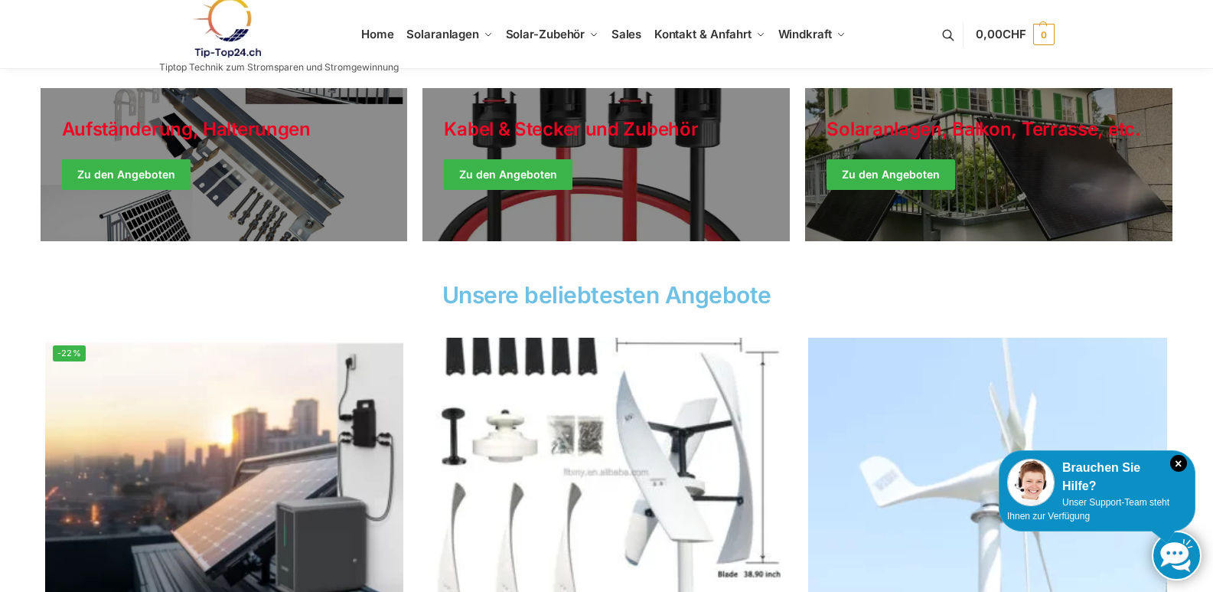
scroll to position [536, 0]
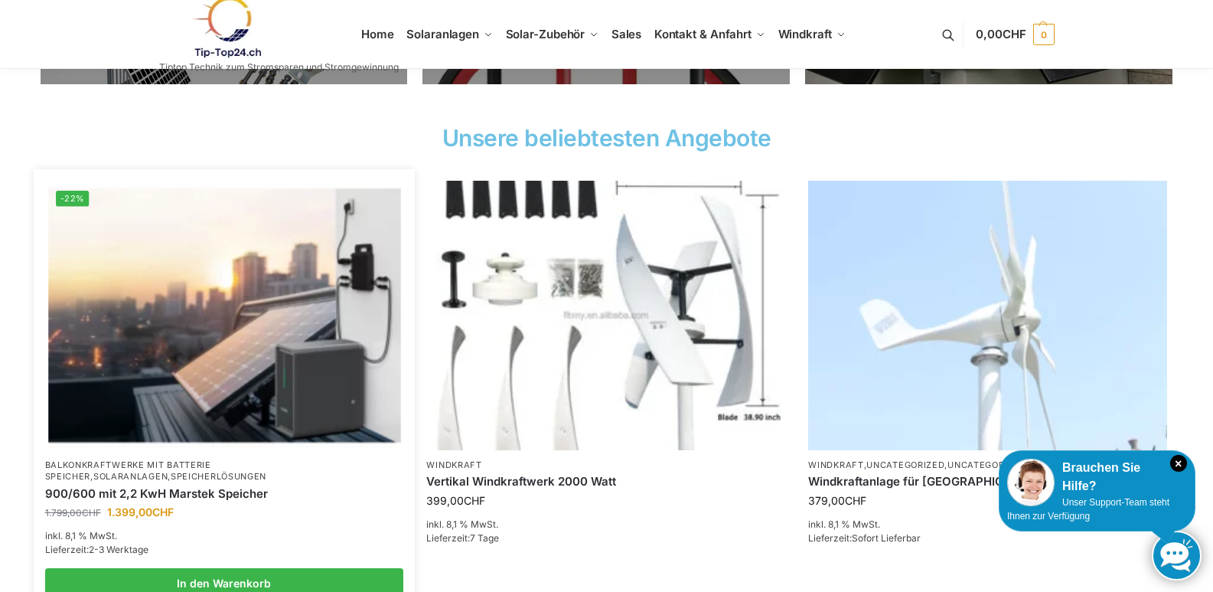
click at [198, 286] on img at bounding box center [224, 315] width 352 height 264
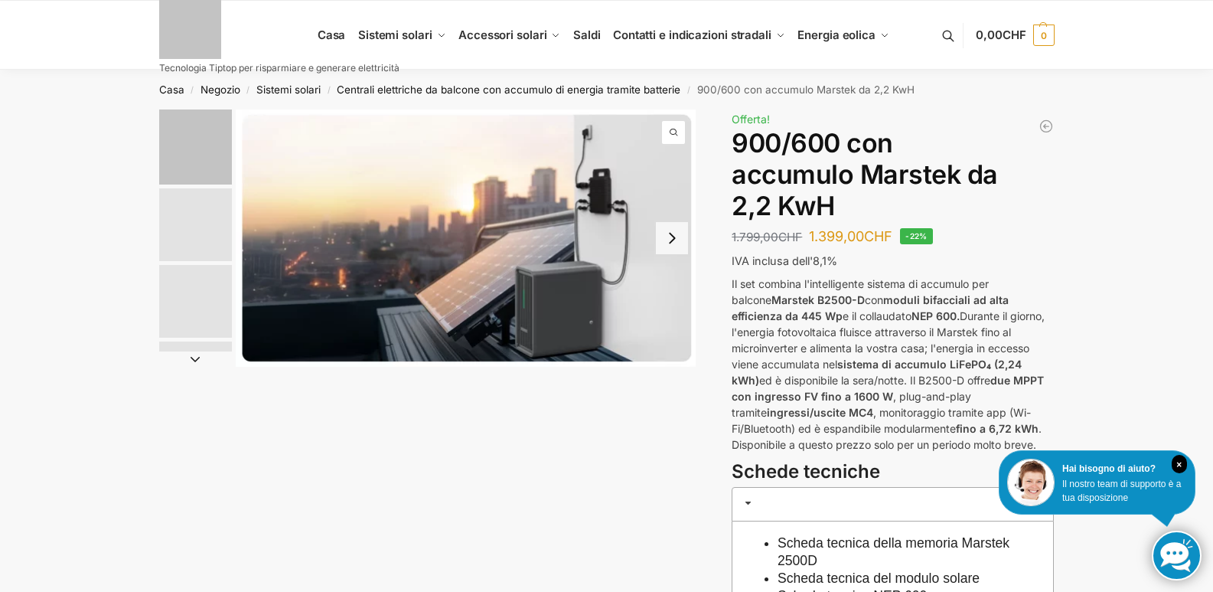
click at [1129, 92] on div "Casa / Negozio / Sistemi solari / Centrali elettriche da balcone con accumulo d…" at bounding box center [606, 90] width 1213 height 40
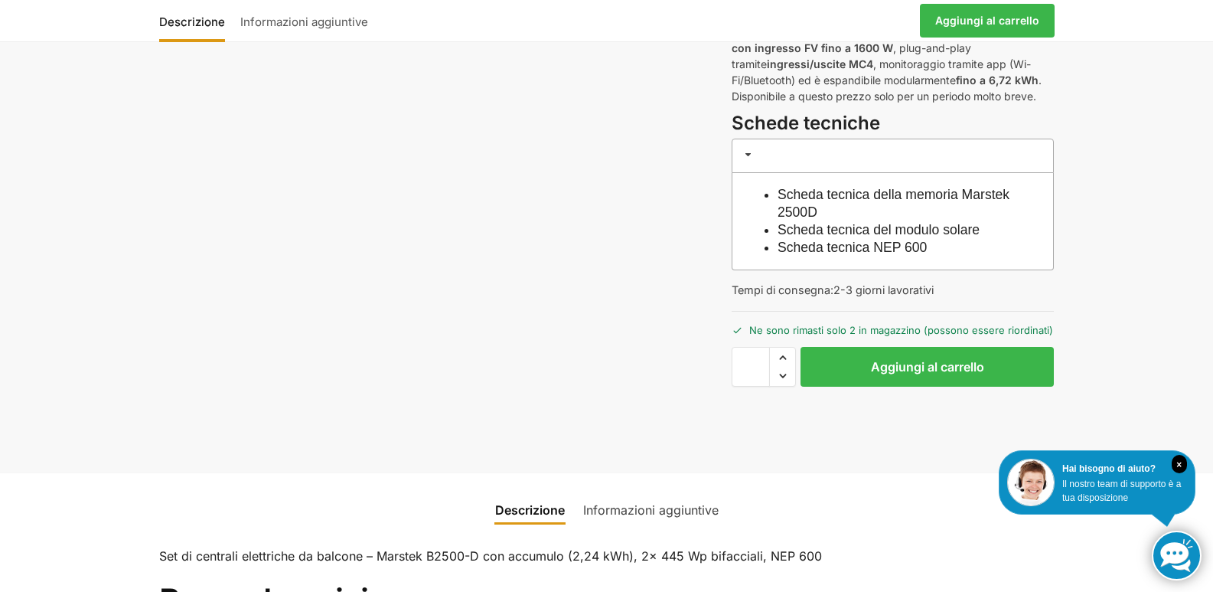
scroll to position [324, 0]
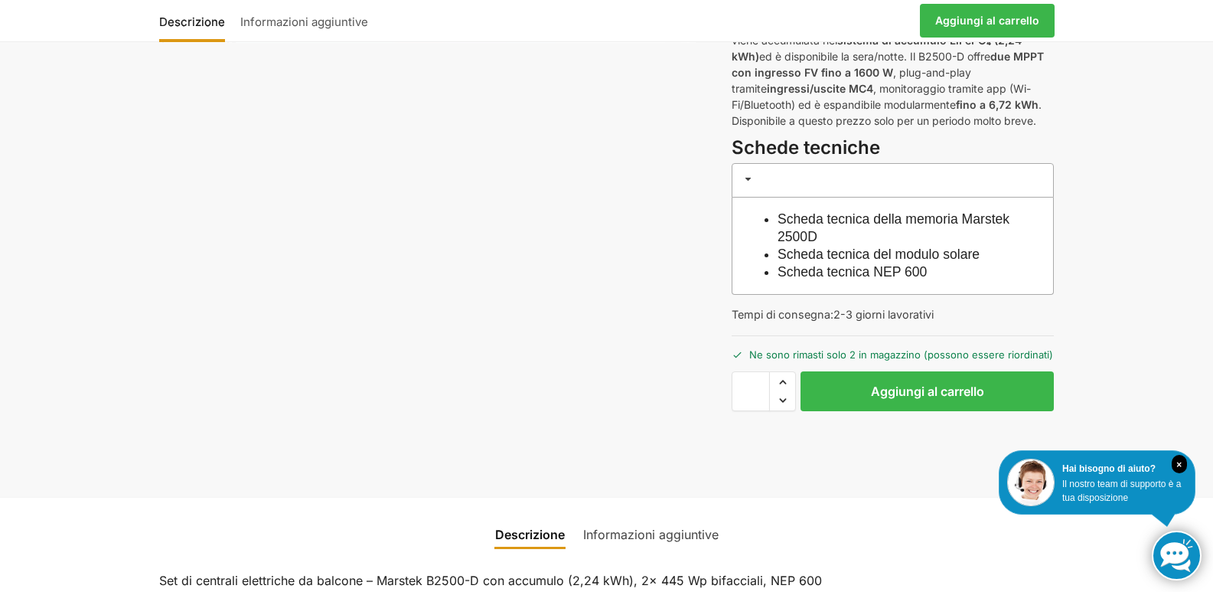
click at [862, 227] on font "Scheda tecnica della memoria Marstek 2500D" at bounding box center [894, 227] width 232 height 33
click at [919, 254] on font "Scheda tecnica del modulo solare" at bounding box center [879, 254] width 202 height 15
click at [1083, 312] on div "Descrizione Informazioni aggiuntive 1.799,00 CHF Il prezzo originale era: 1.799…" at bounding box center [607, 141] width 960 height 711
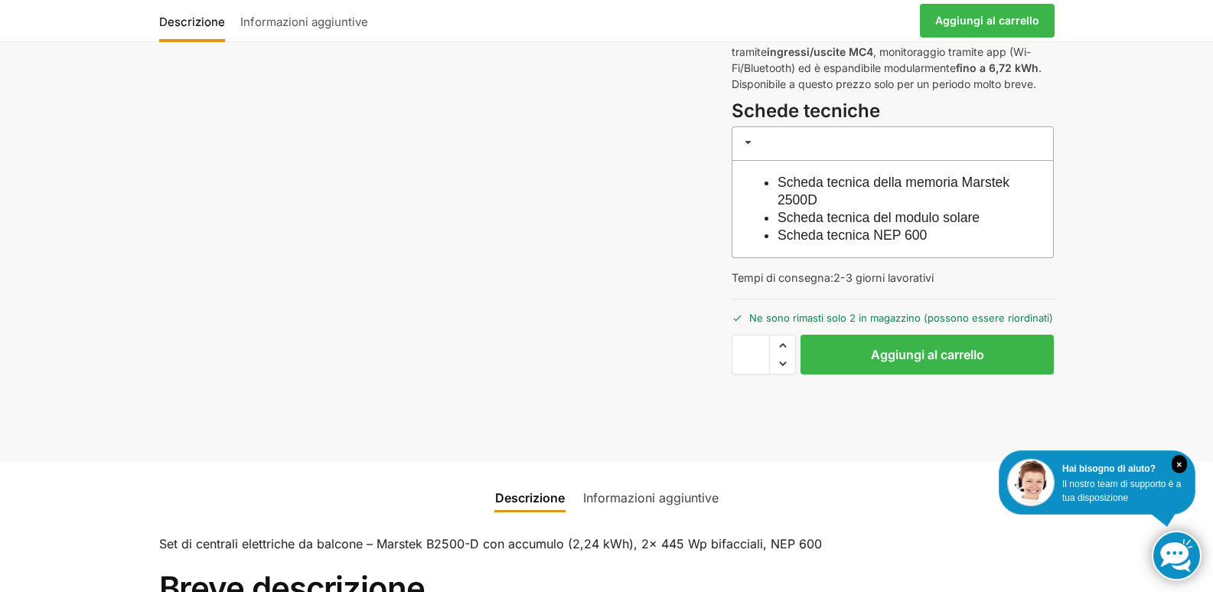
scroll to position [714, 0]
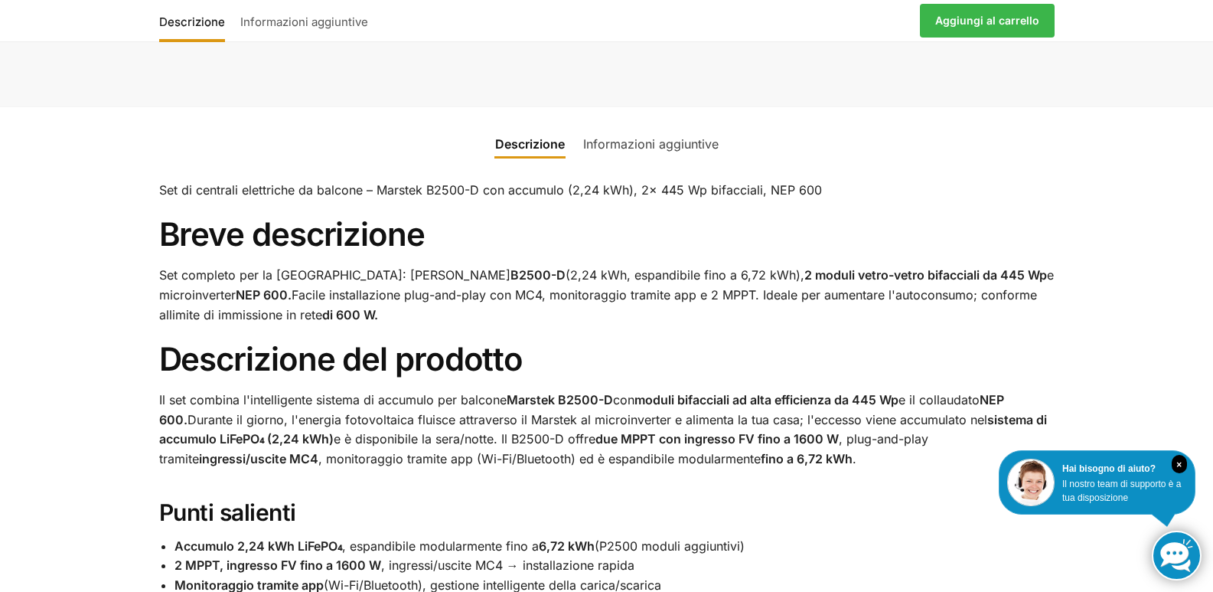
click at [664, 149] on font "Informazioni aggiuntive" at bounding box center [651, 143] width 136 height 15
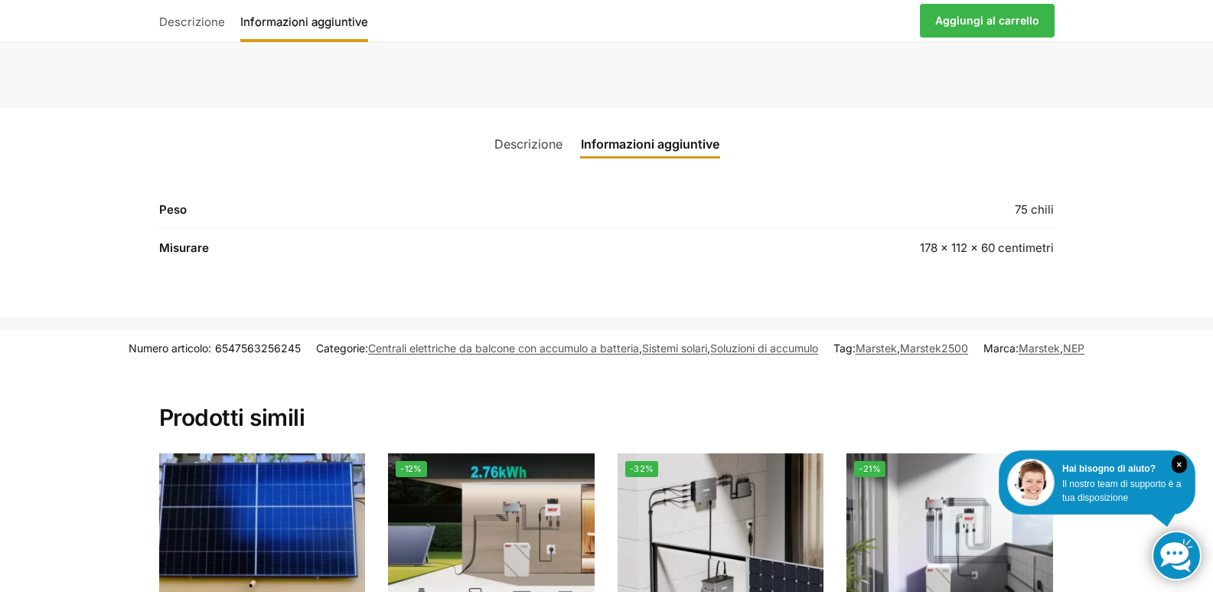
click at [542, 139] on font "Descrizione" at bounding box center [529, 143] width 68 height 15
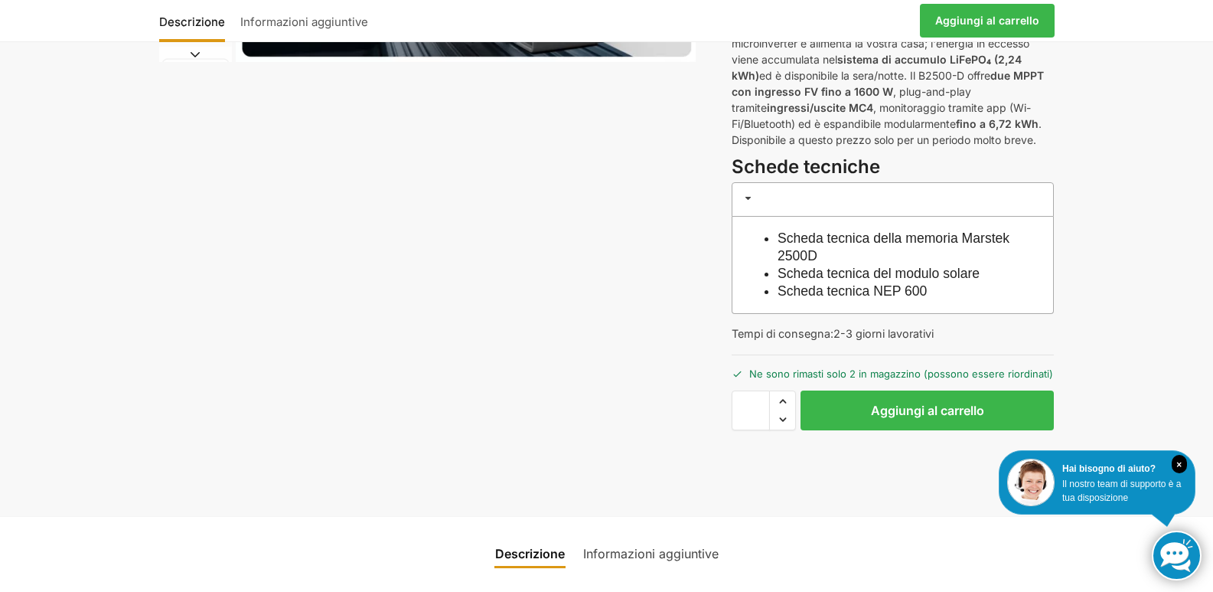
scroll to position [0, 0]
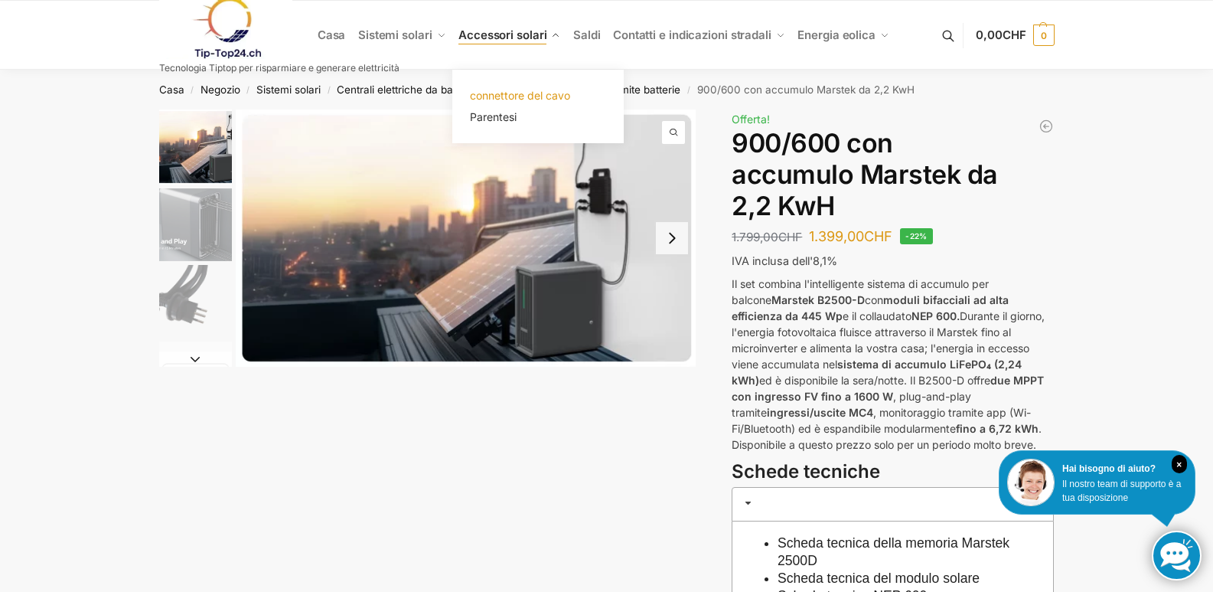
click at [523, 89] on font "connettore del cavo" at bounding box center [520, 95] width 100 height 13
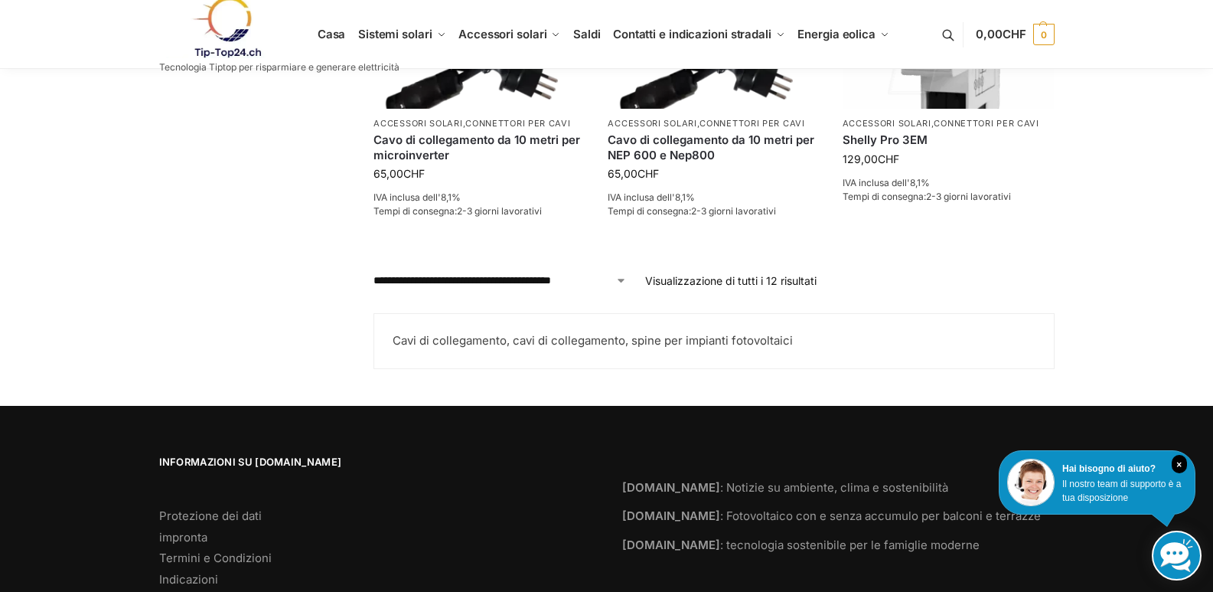
scroll to position [1718, 0]
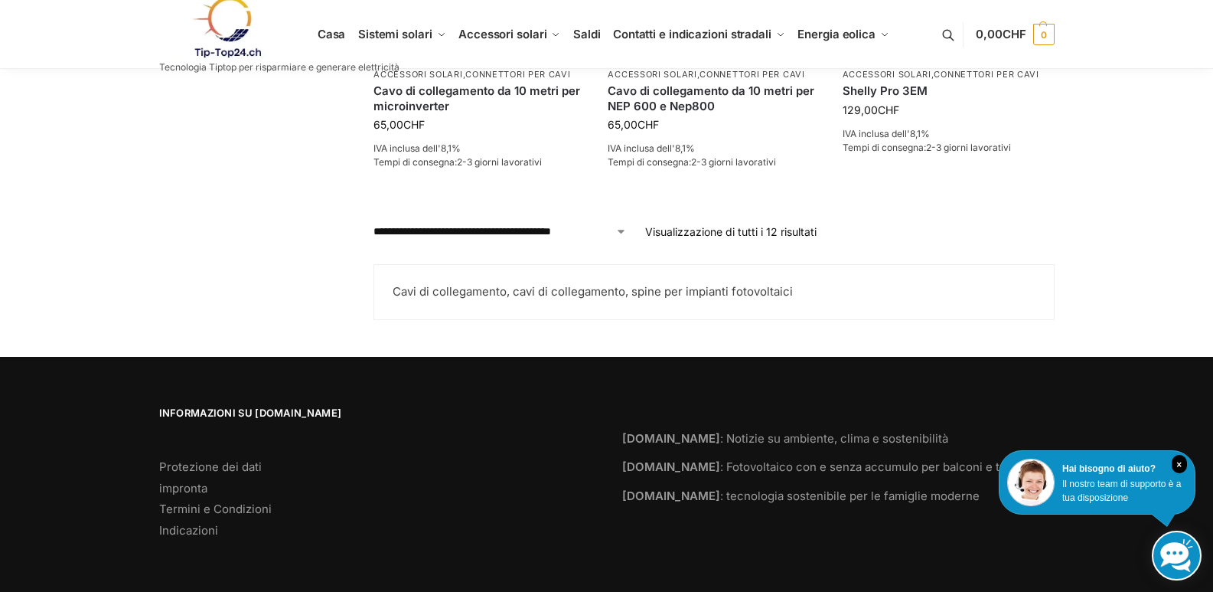
click at [692, 238] on font "Visualizzazione di tutti i 12 risultati" at bounding box center [730, 231] width 171 height 13
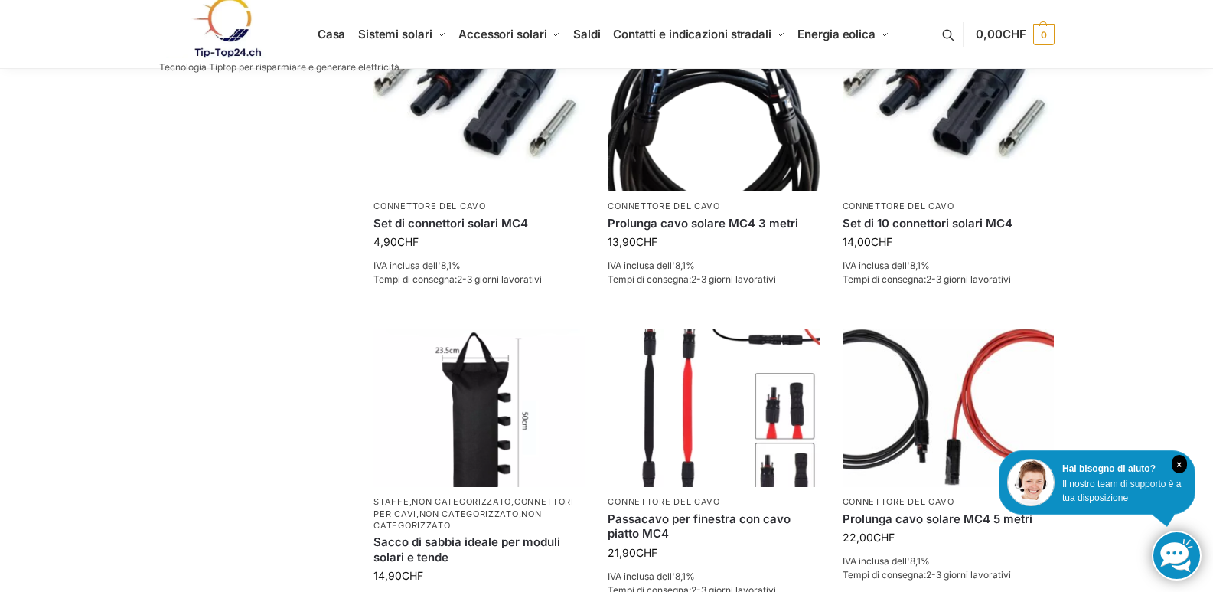
scroll to position [0, 0]
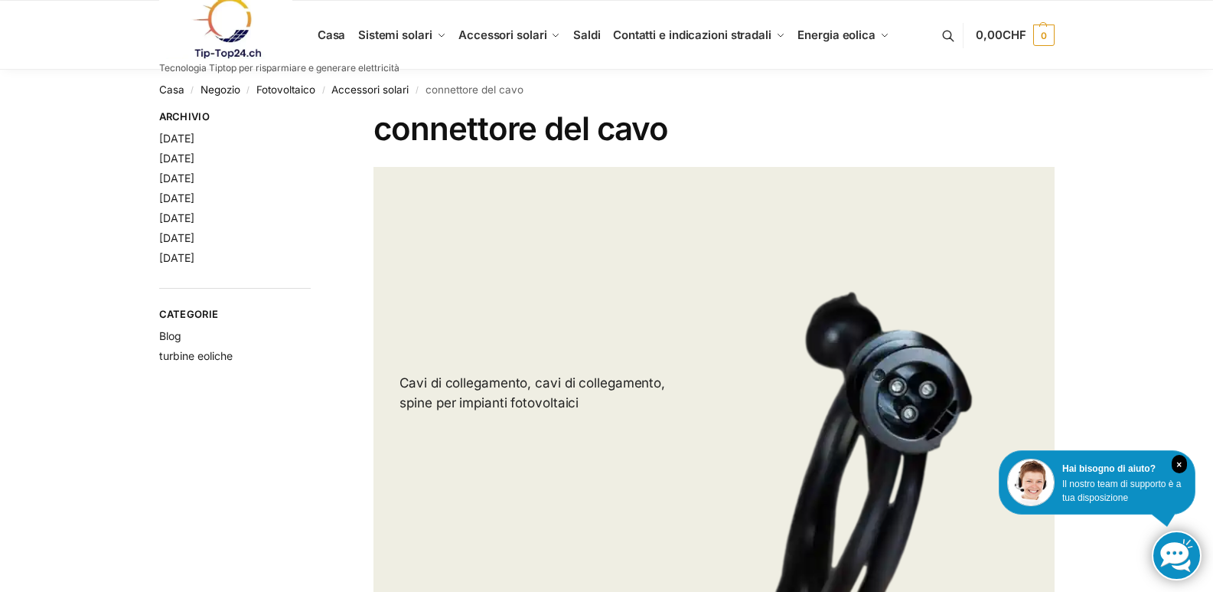
click at [316, 32] on link at bounding box center [279, 28] width 240 height 62
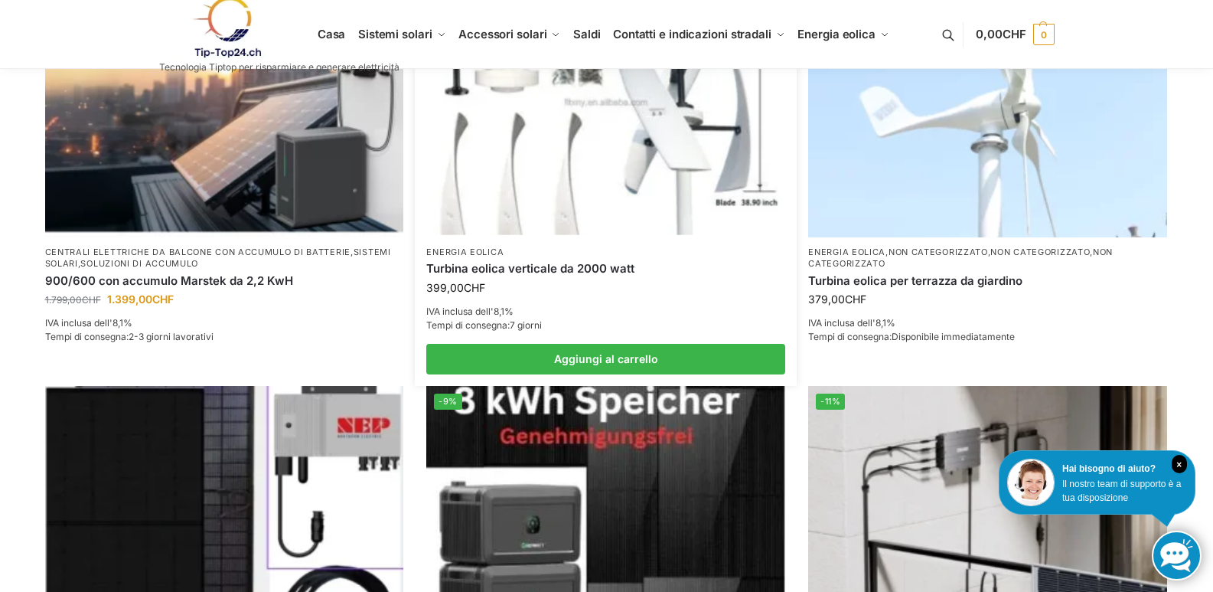
scroll to position [714, 0]
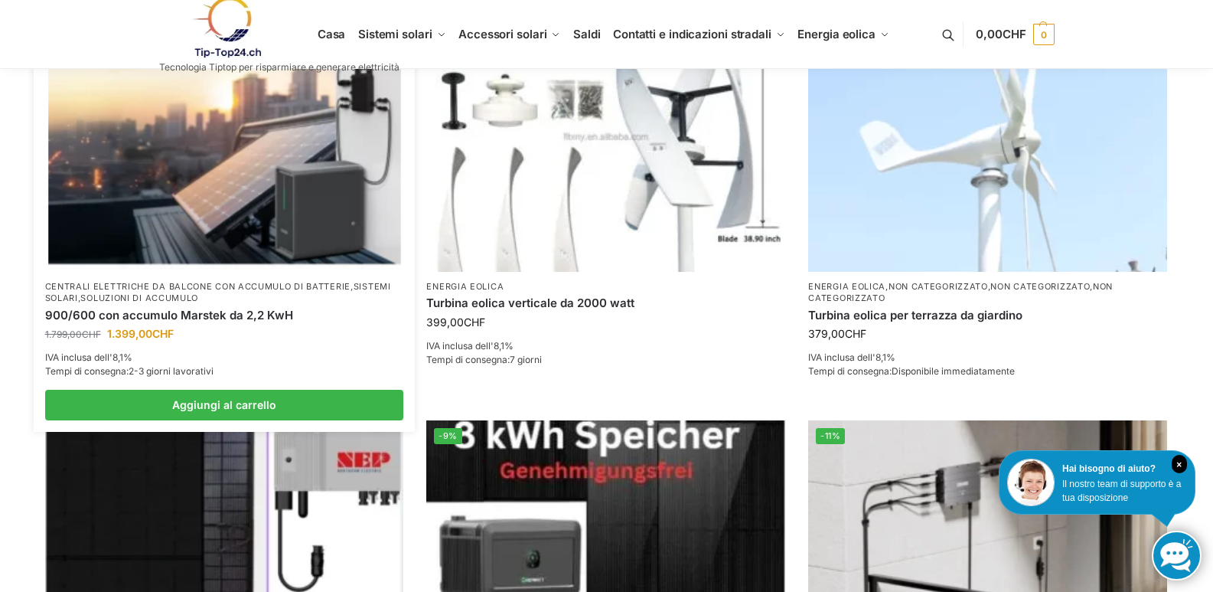
click at [333, 152] on img at bounding box center [224, 137] width 352 height 264
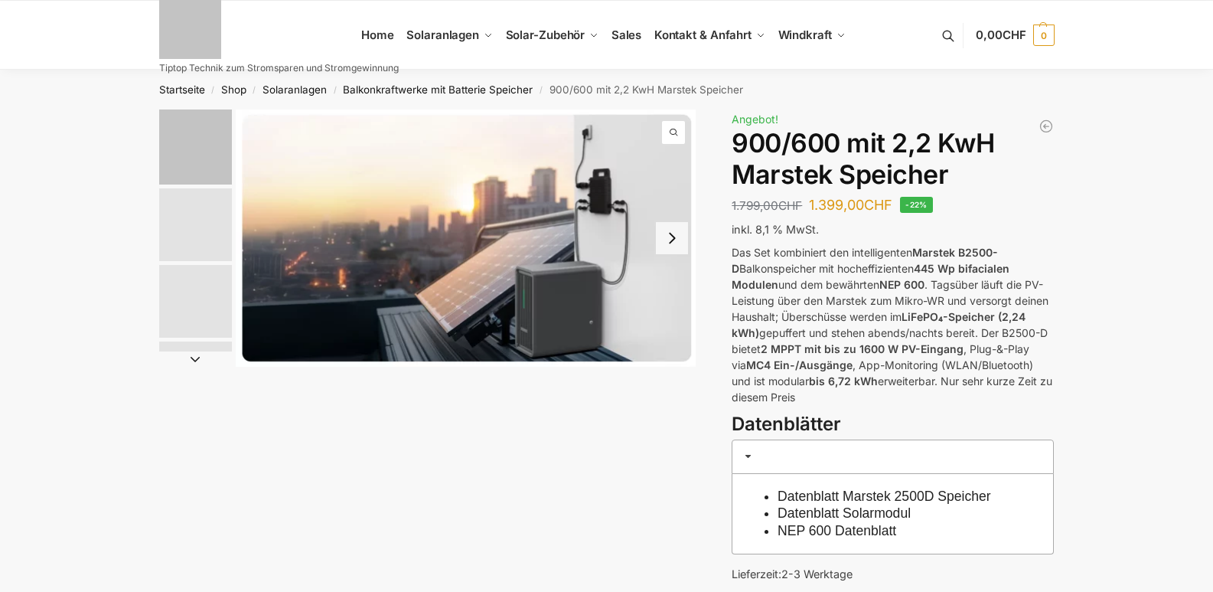
click at [511, 223] on img "1 / 8" at bounding box center [466, 237] width 461 height 257
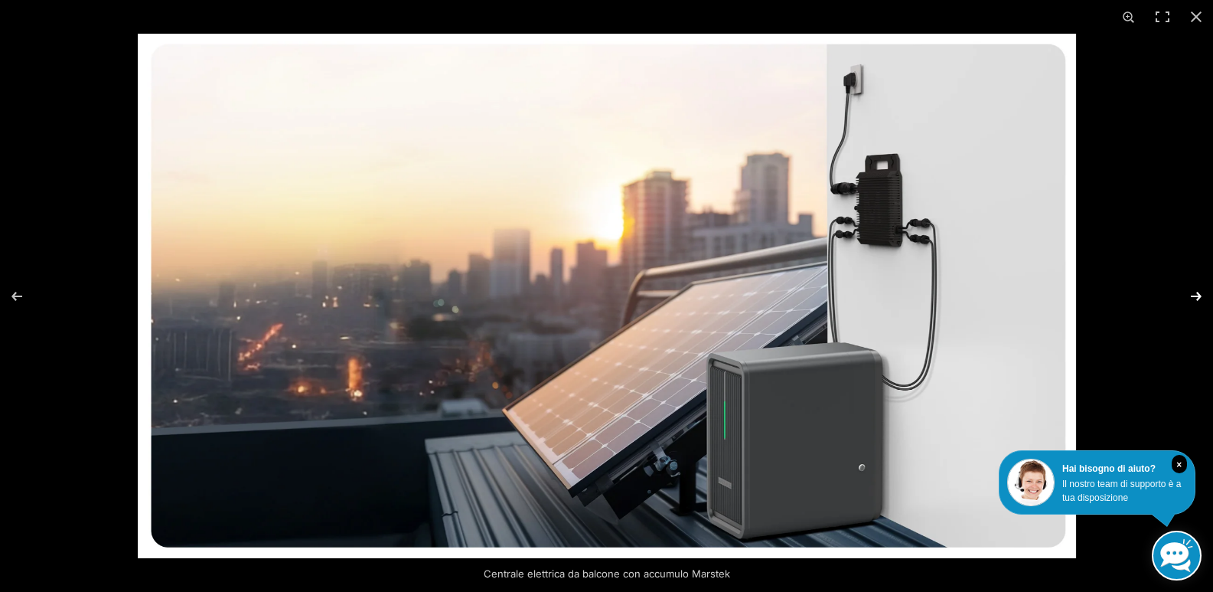
click at [1193, 296] on button "Avanti (freccia a destra)" at bounding box center [1187, 296] width 54 height 77
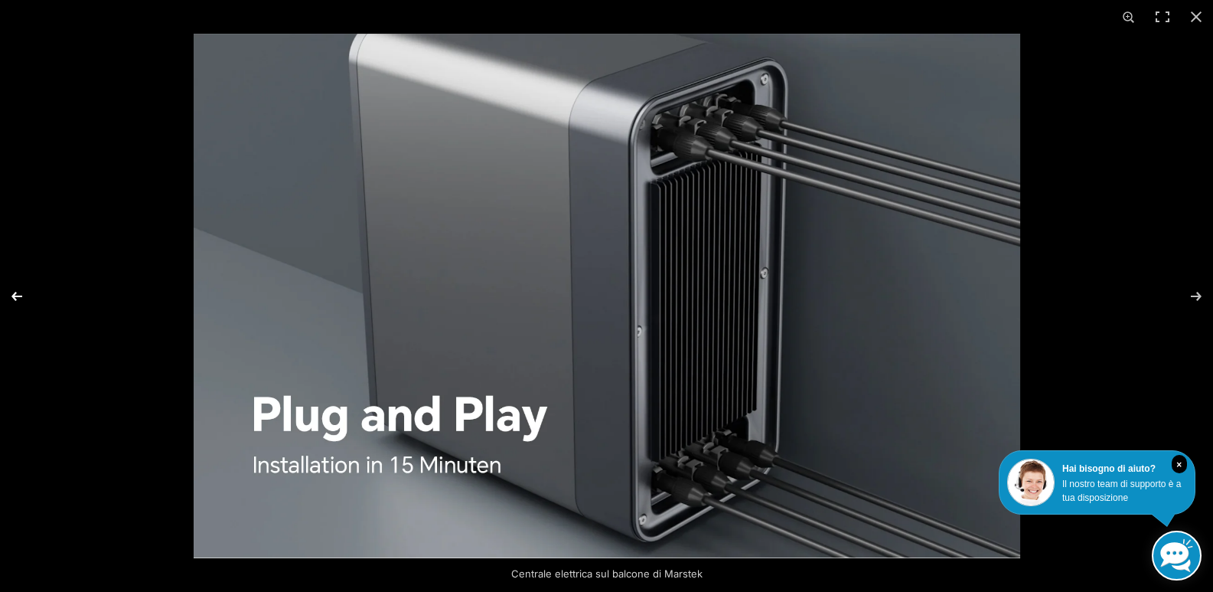
click at [19, 281] on button "Precedente (freccia a sinistra)" at bounding box center [27, 296] width 54 height 77
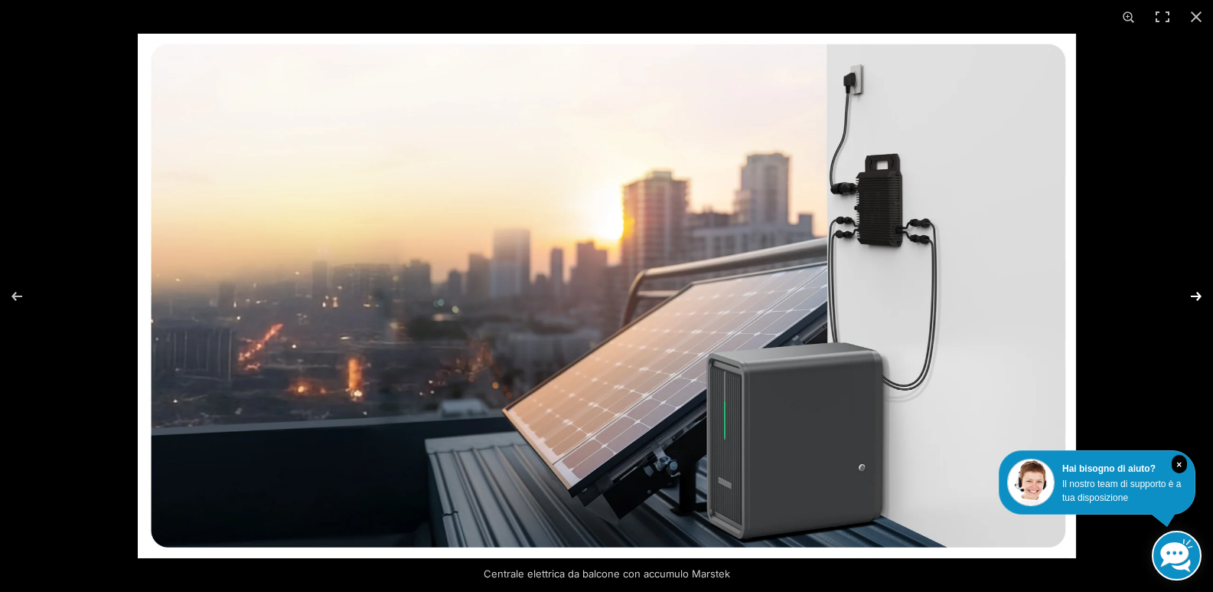
click at [1194, 290] on button "Avanti (freccia a destra)" at bounding box center [1187, 296] width 54 height 77
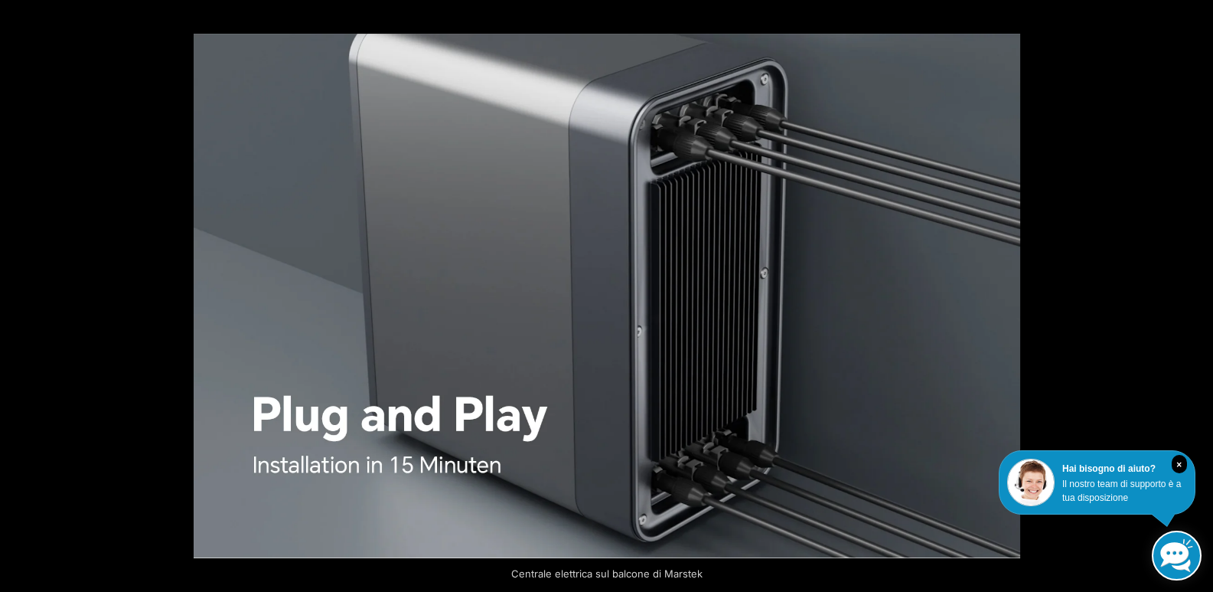
click at [1194, 290] on button "Avanti (freccia a destra)" at bounding box center [1187, 296] width 54 height 77
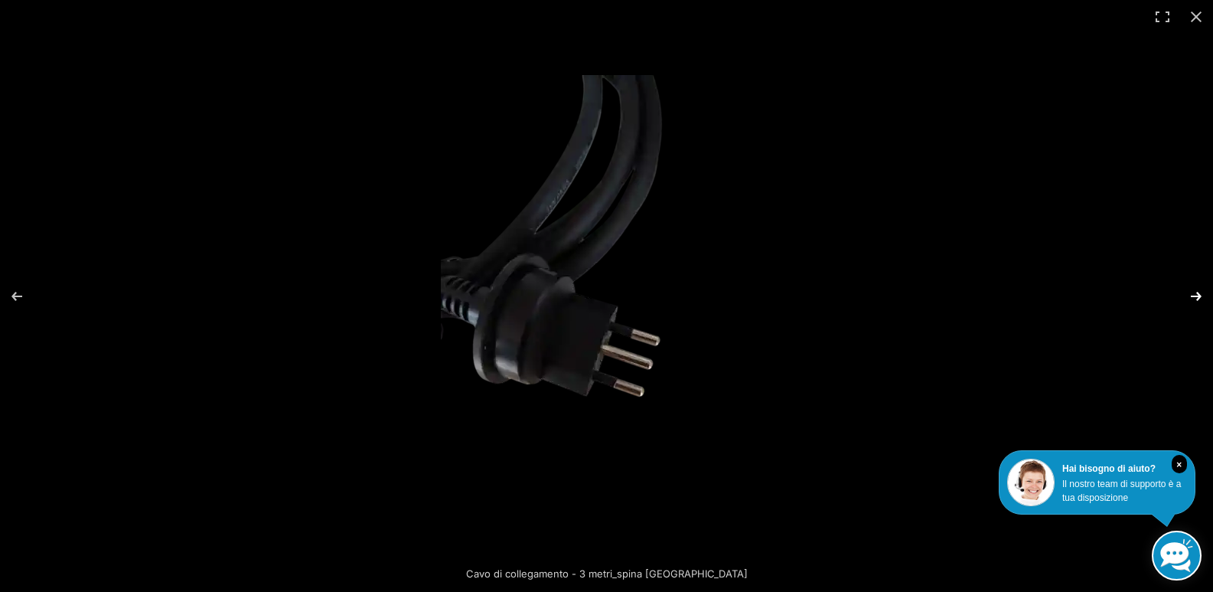
click at [1193, 290] on button "Avanti (freccia a destra)" at bounding box center [1187, 296] width 54 height 77
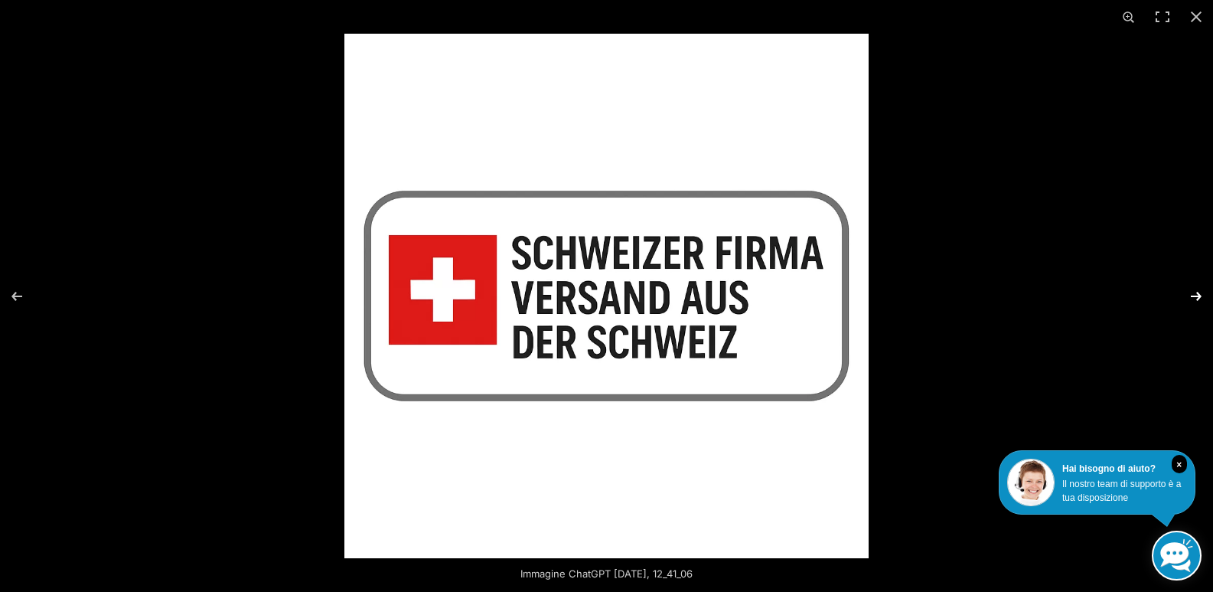
click at [1192, 290] on button "Avanti (freccia a destra)" at bounding box center [1187, 296] width 54 height 77
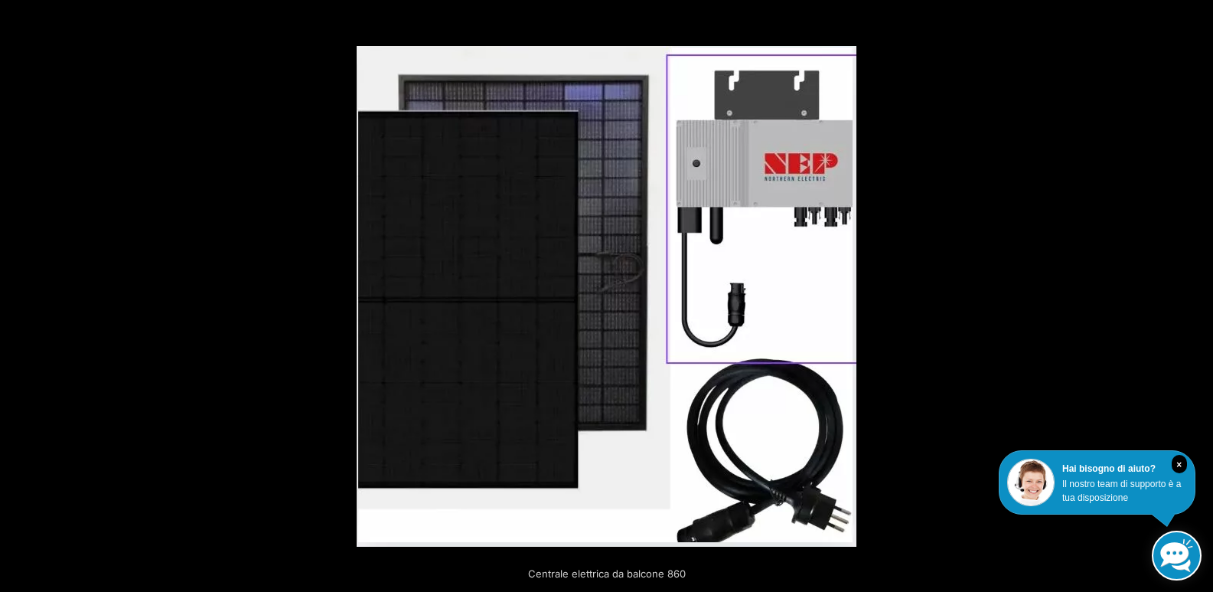
click at [1195, 291] on button "Avanti (freccia a destra)" at bounding box center [1187, 296] width 54 height 77
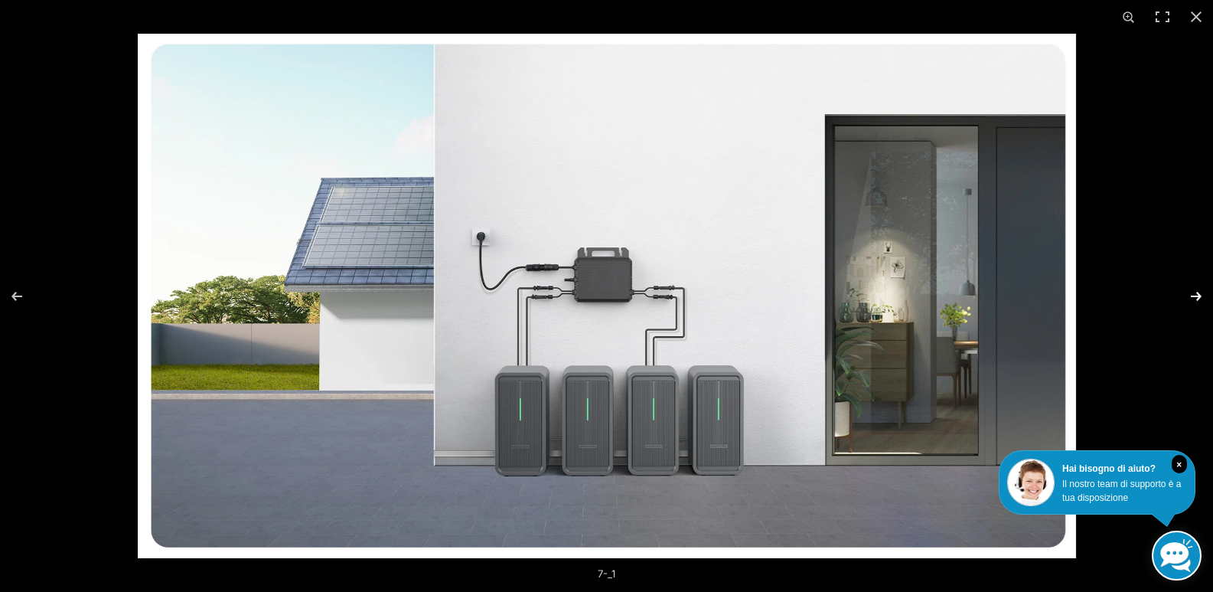
click at [1195, 292] on button "Avanti (freccia a destra)" at bounding box center [1187, 296] width 54 height 77
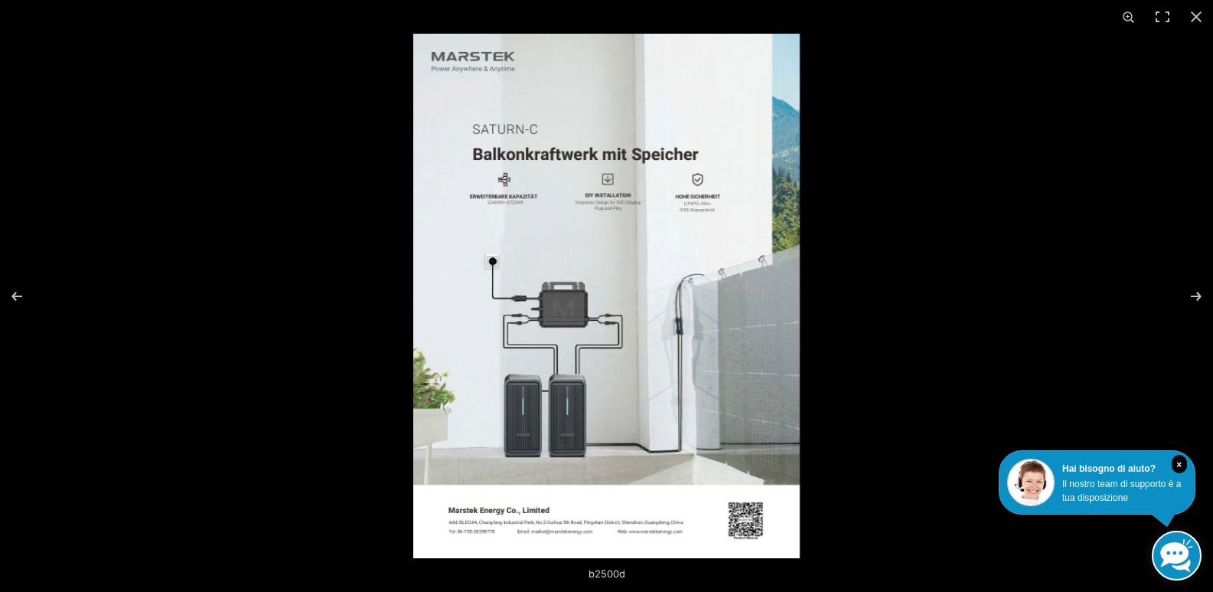
click at [653, 343] on img at bounding box center [606, 296] width 387 height 524
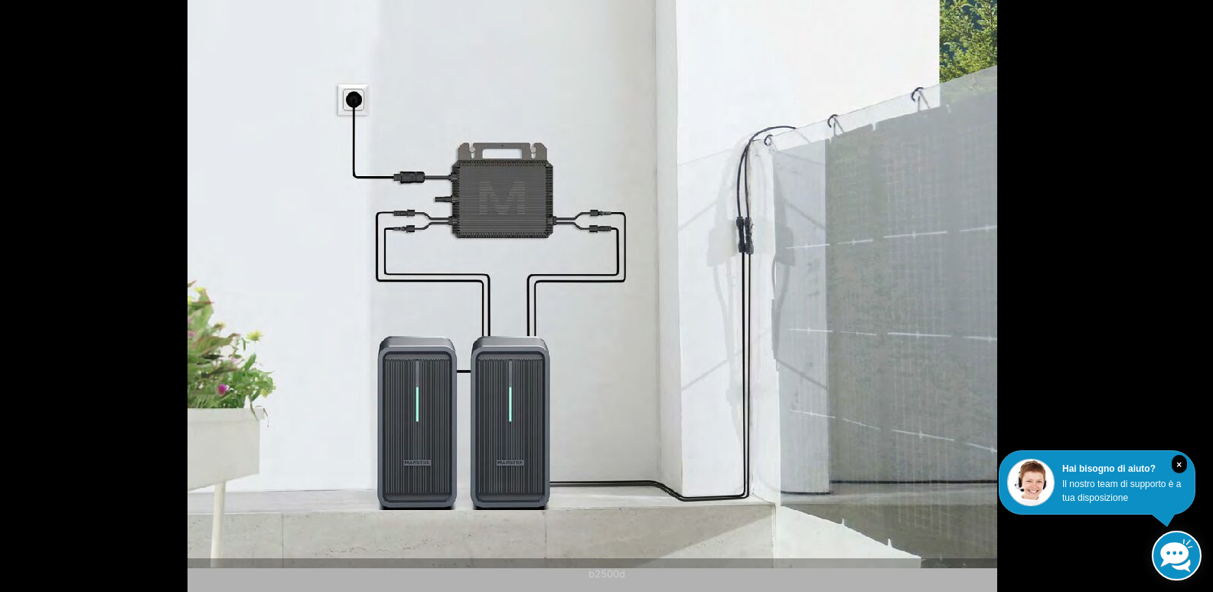
click at [645, 275] on img at bounding box center [593, 172] width 810 height 1099
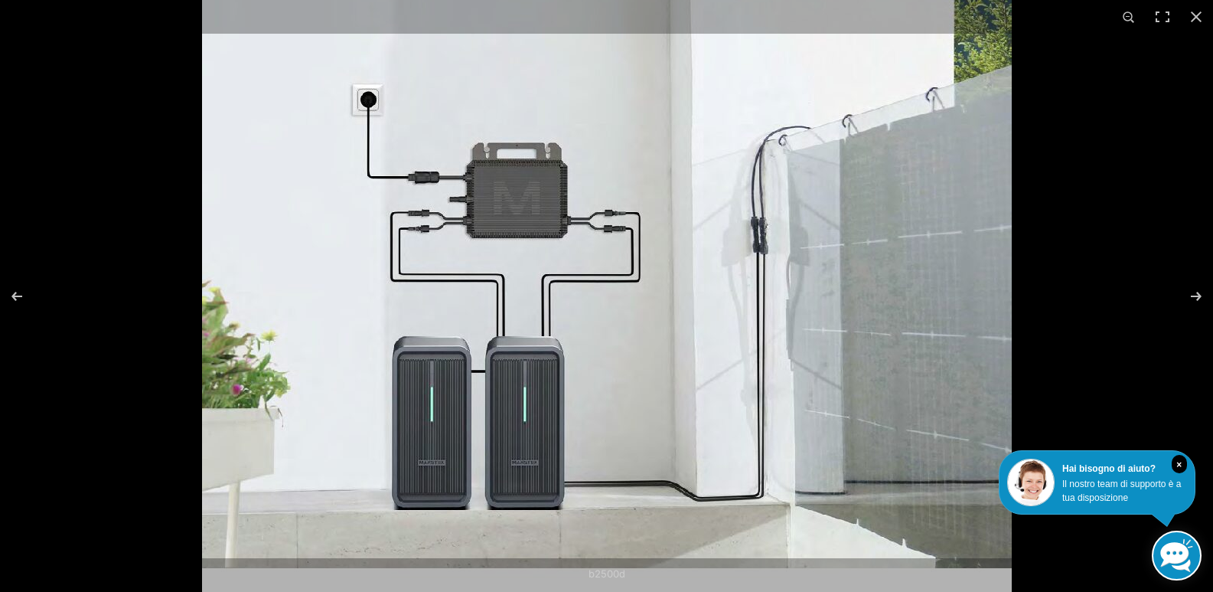
click at [759, 275] on img at bounding box center [607, 172] width 810 height 1099
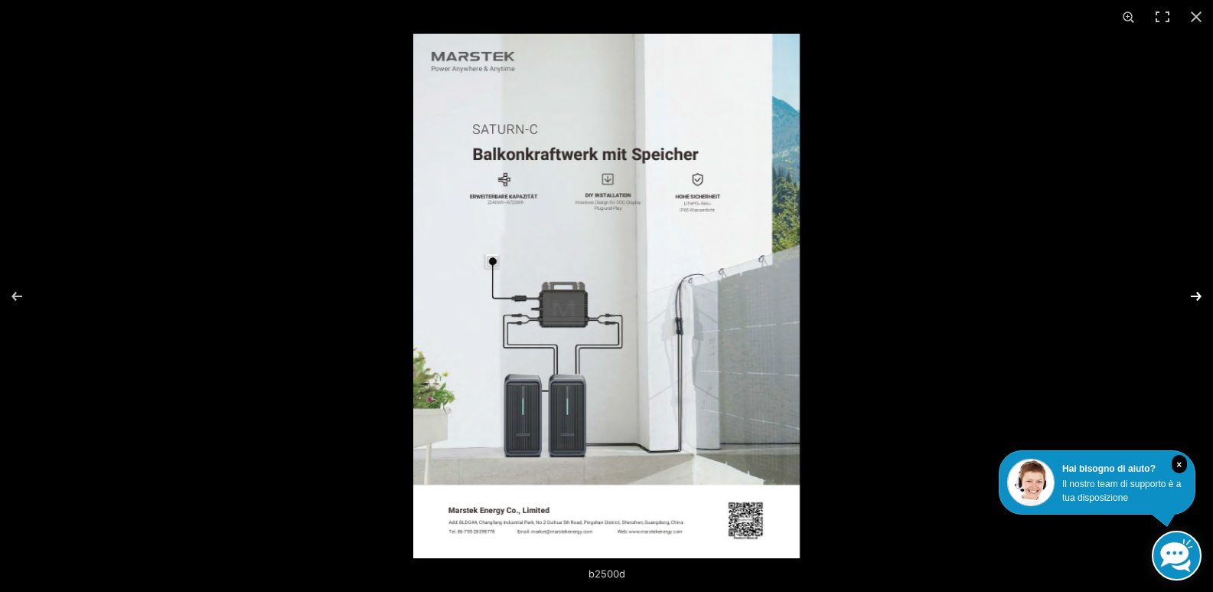
click at [1191, 292] on button "Avanti (freccia a destra)" at bounding box center [1187, 296] width 54 height 77
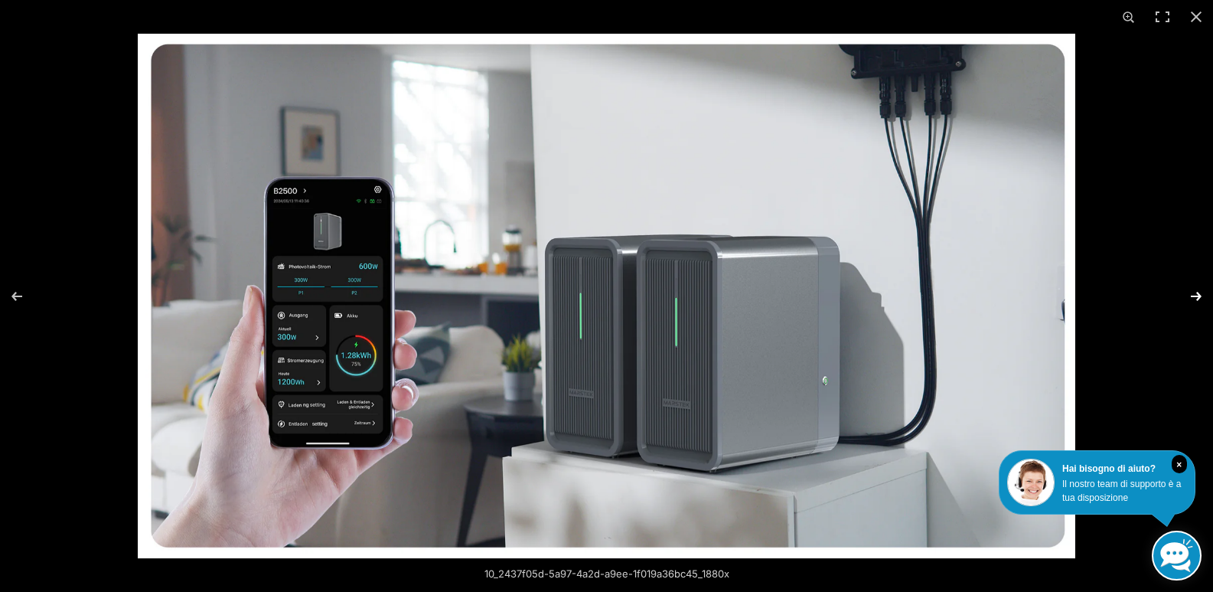
click at [1191, 296] on button "Avanti (freccia a destra)" at bounding box center [1187, 296] width 54 height 77
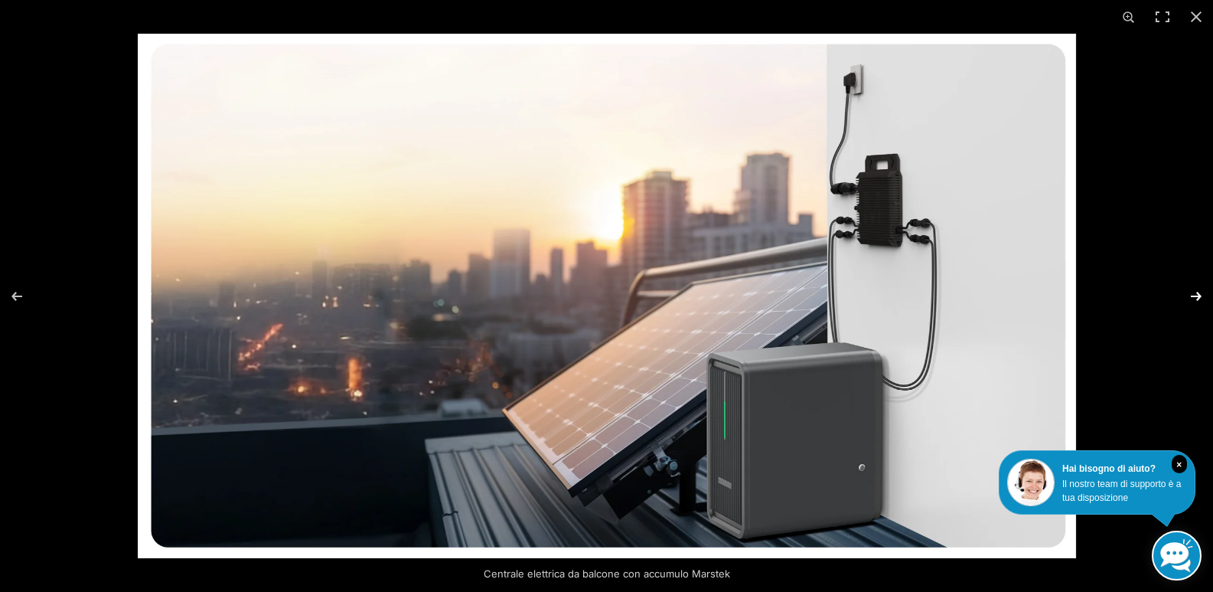
click at [1191, 296] on button "Avanti (freccia a destra)" at bounding box center [1187, 296] width 54 height 77
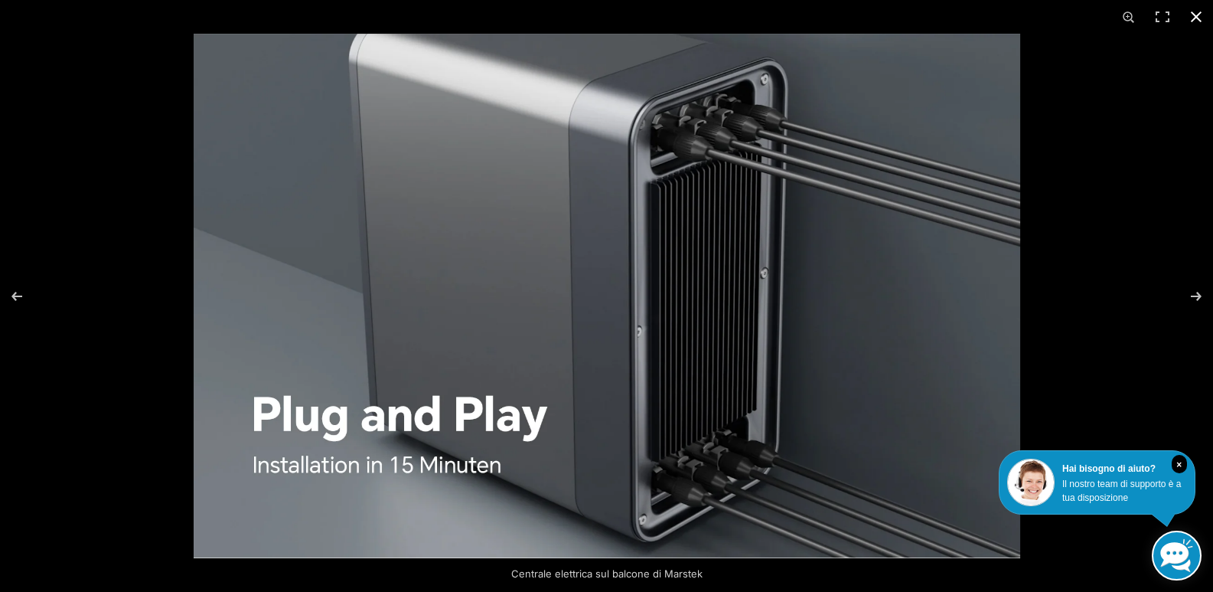
click at [1197, 18] on button "Chiudi (Esc)" at bounding box center [1197, 17] width 34 height 34
